Goal: Register for event/course

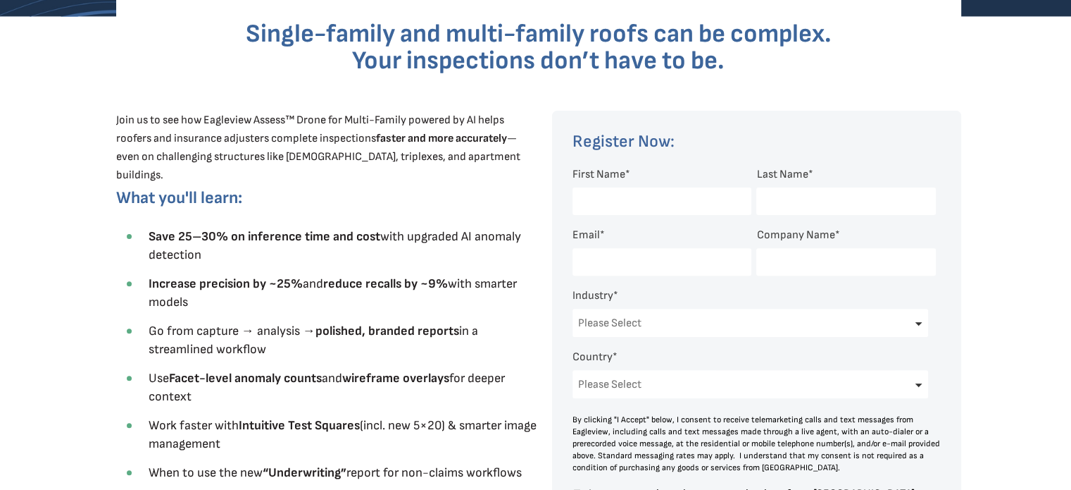
scroll to position [431, 0]
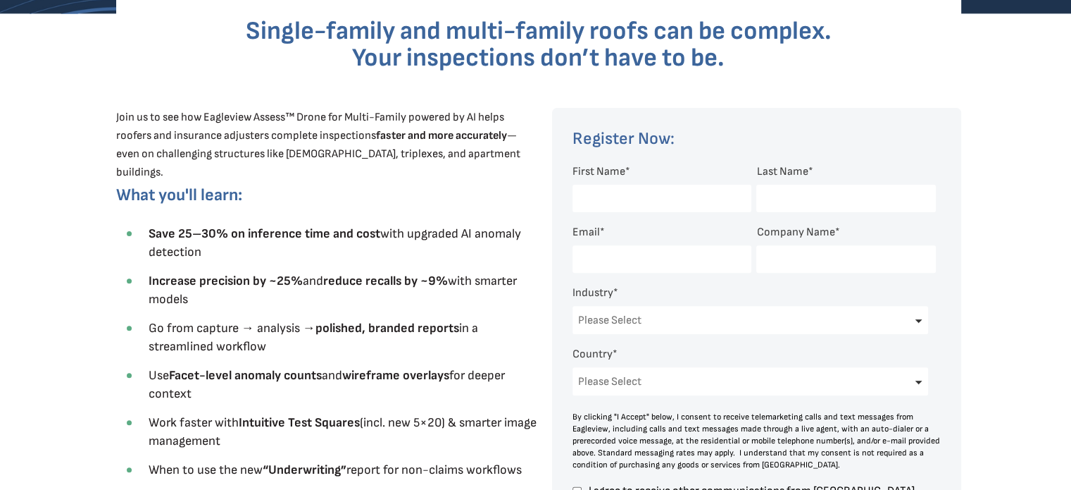
click at [620, 192] on input "First Name *" at bounding box center [662, 198] width 179 height 27
type input "[PERSON_NAME]"
type input "Insurance Claim Specialists LLC"
select select "[GEOGRAPHIC_DATA]"
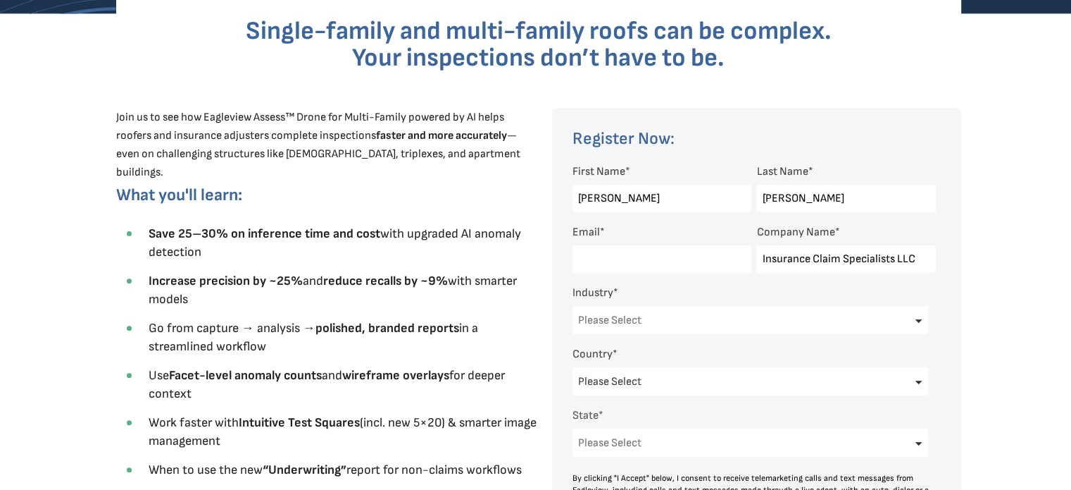
select select "[US_STATE]"
click at [624, 264] on input "Email *" at bounding box center [662, 258] width 179 height 27
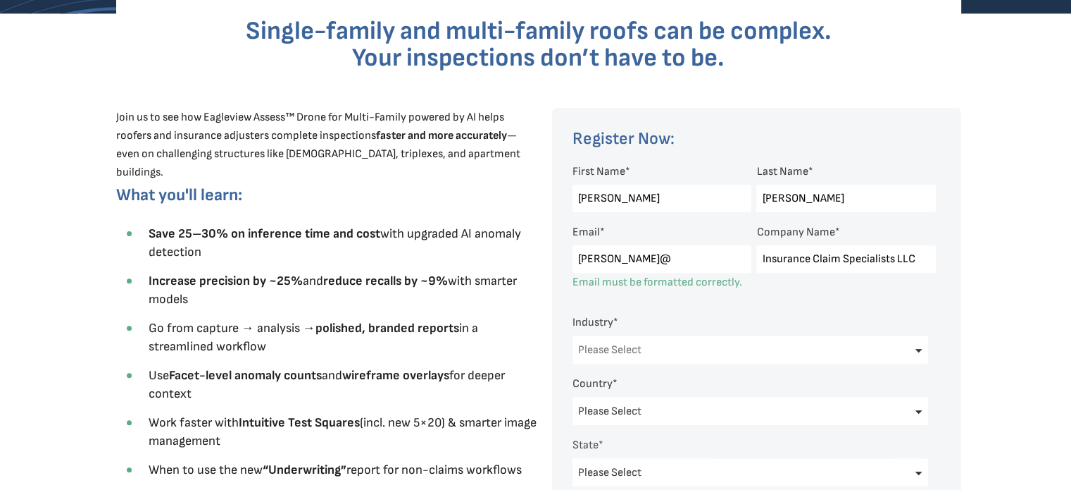
type input "[PERSON_NAME][EMAIL_ADDRESS][DOMAIN_NAME]"
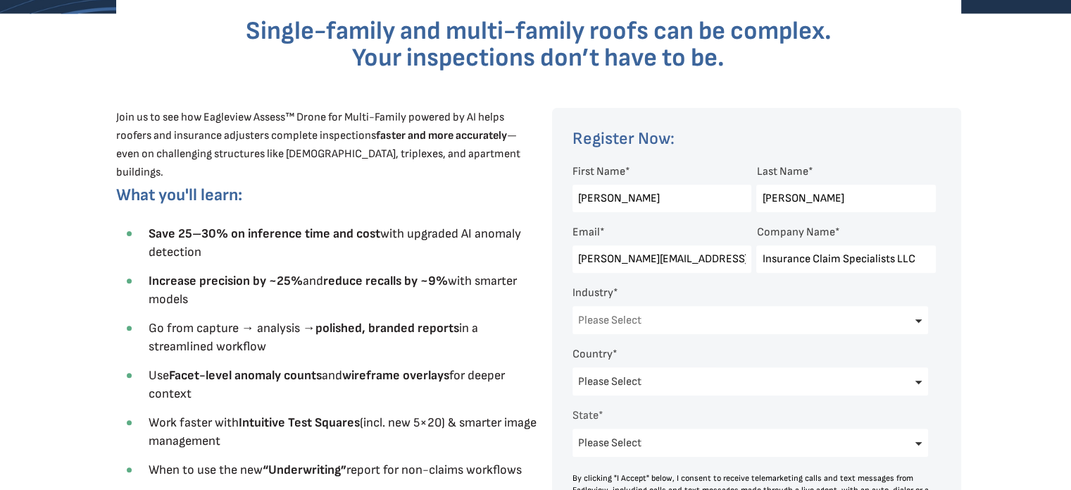
click at [1003, 220] on div at bounding box center [535, 400] width 1071 height 773
click at [784, 318] on select "Please Select Architects & Engineering Construction Electric/Gas Utilities Gove…" at bounding box center [751, 320] width 356 height 28
select select "Insurance"
click at [573, 306] on select "Please Select Architects & Engineering Construction Electric/Gas Utilities Gove…" at bounding box center [751, 320] width 356 height 28
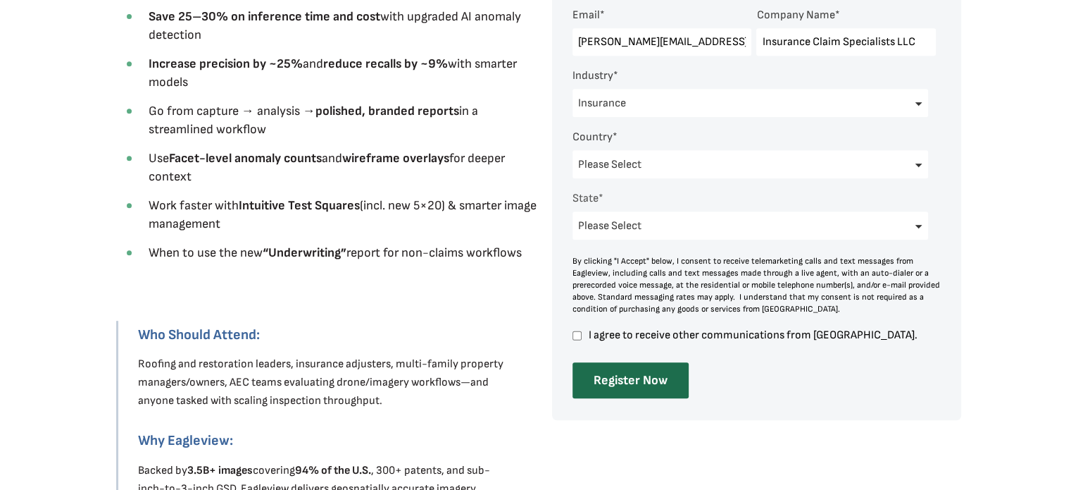
scroll to position [693, 0]
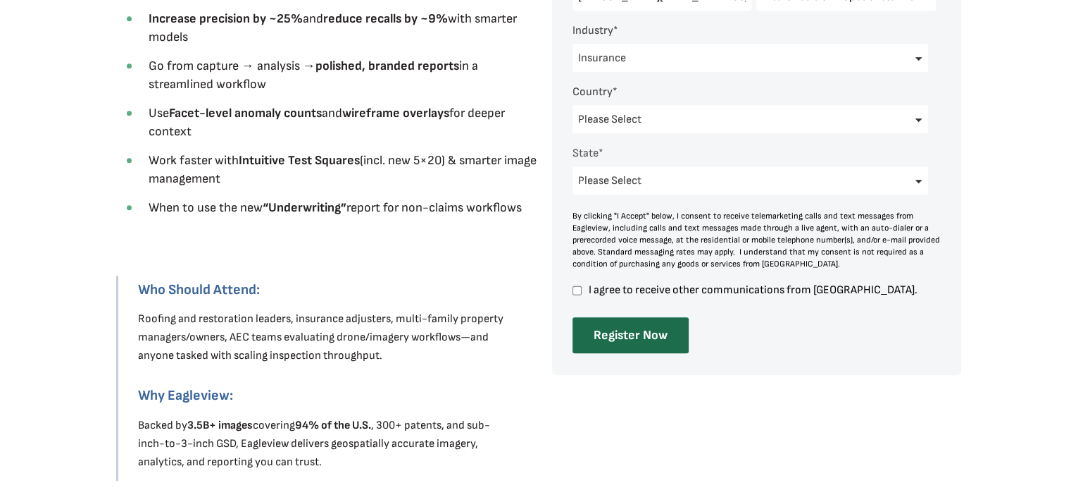
click at [578, 287] on input "I agree to receive other communications from [GEOGRAPHIC_DATA]." at bounding box center [577, 290] width 9 height 13
click at [576, 287] on input "I agree to receive other communications from [GEOGRAPHIC_DATA]." at bounding box center [577, 290] width 9 height 13
checkbox input "false"
click at [623, 328] on input "Register Now" at bounding box center [631, 335] width 116 height 36
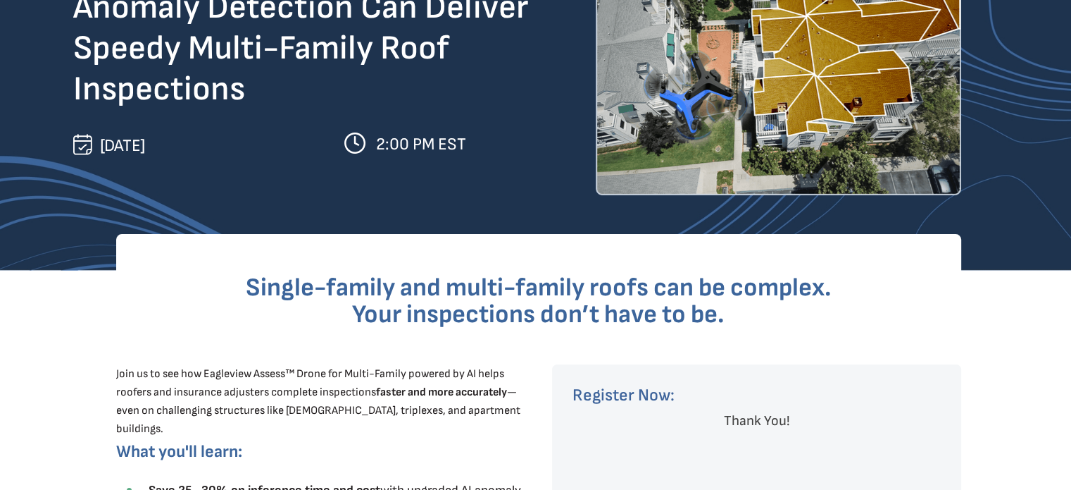
scroll to position [180, 0]
